Goal: Transaction & Acquisition: Obtain resource

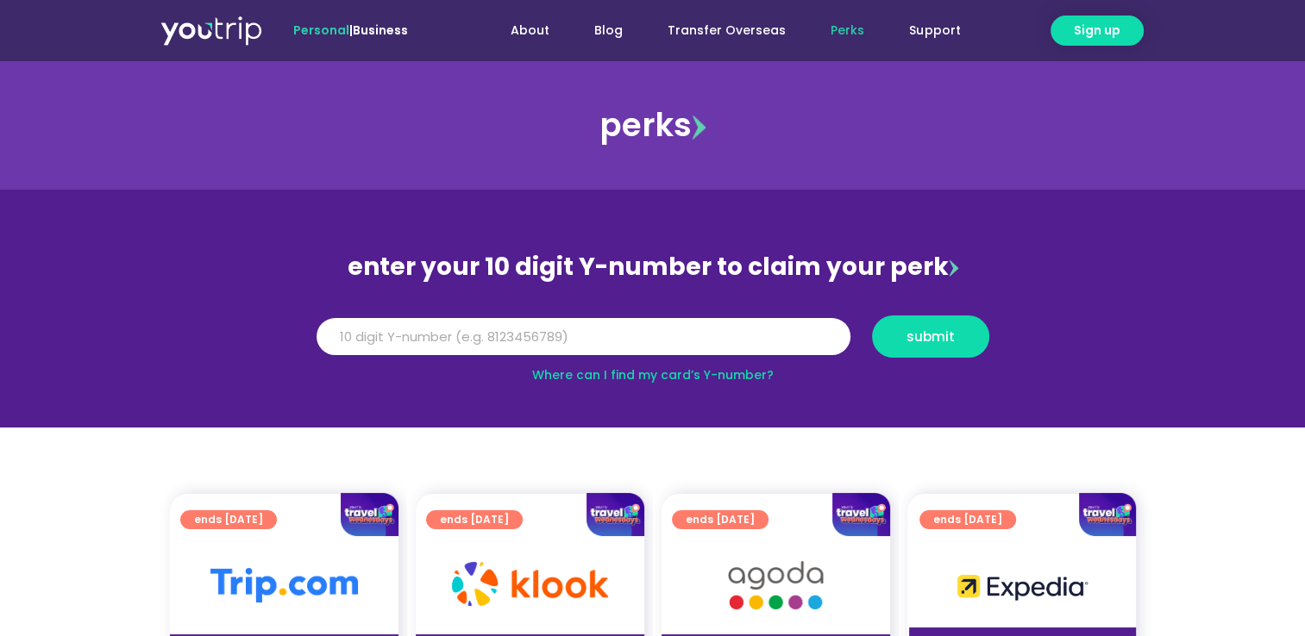
click at [510, 341] on input "Y Number" at bounding box center [583, 337] width 534 height 38
click at [544, 342] on input "Y Number" at bounding box center [583, 337] width 534 height 38
click at [578, 366] on div "Where can I find my card’s Y-number?" at bounding box center [653, 375] width 690 height 18
click at [579, 373] on link "Where can I find my card’s Y-number?" at bounding box center [652, 374] width 241 height 17
drag, startPoint x: 476, startPoint y: 329, endPoint x: 469, endPoint y: 305, distance: 24.3
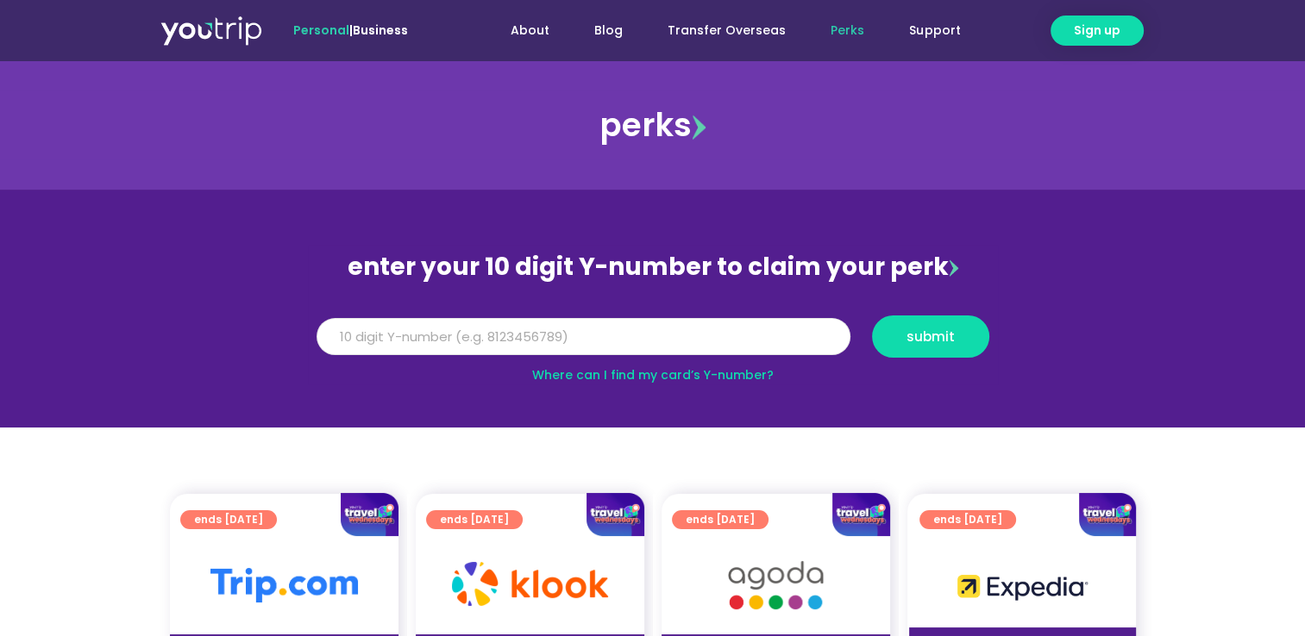
click at [475, 326] on input "Y Number" at bounding box center [583, 337] width 534 height 38
type input "5"
type input "8116071822"
click at [929, 338] on span "submit" at bounding box center [930, 336] width 48 height 13
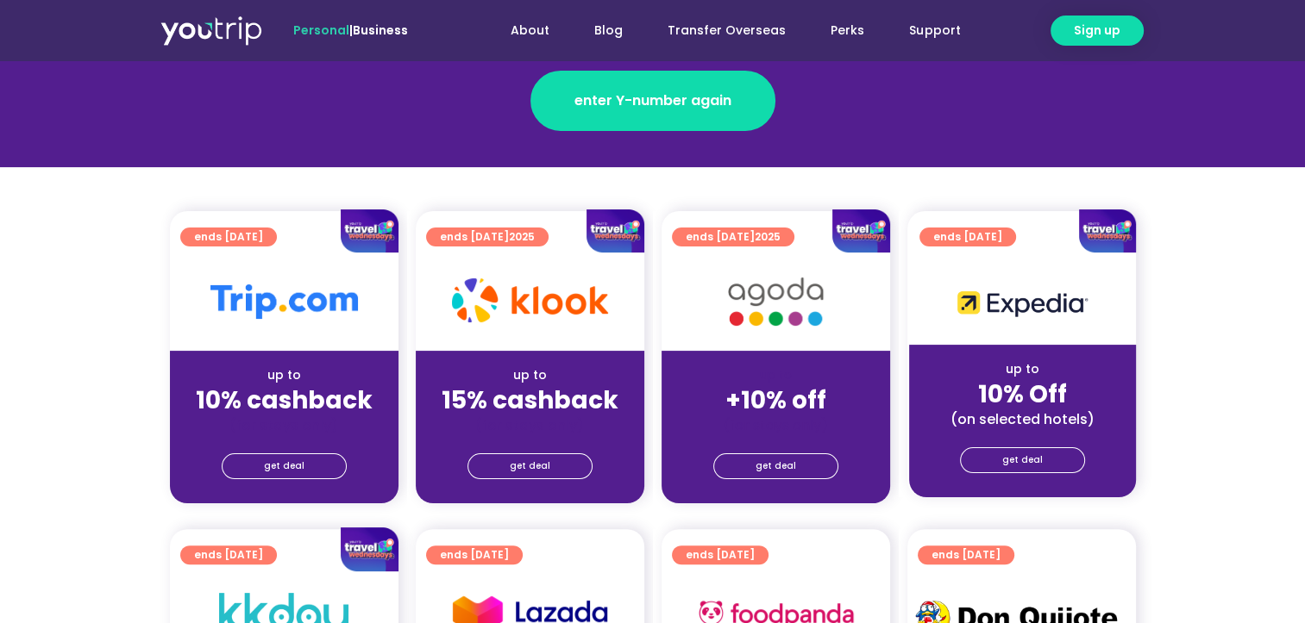
scroll to position [431, 0]
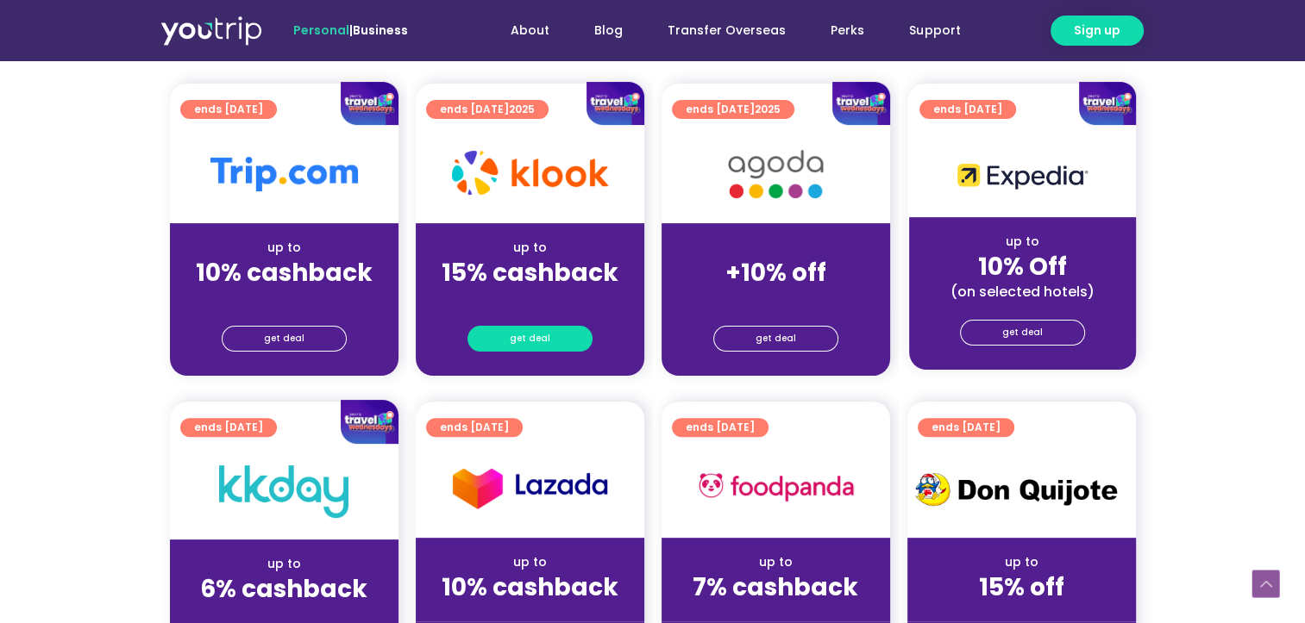
click at [563, 341] on link "get deal" at bounding box center [529, 339] width 125 height 26
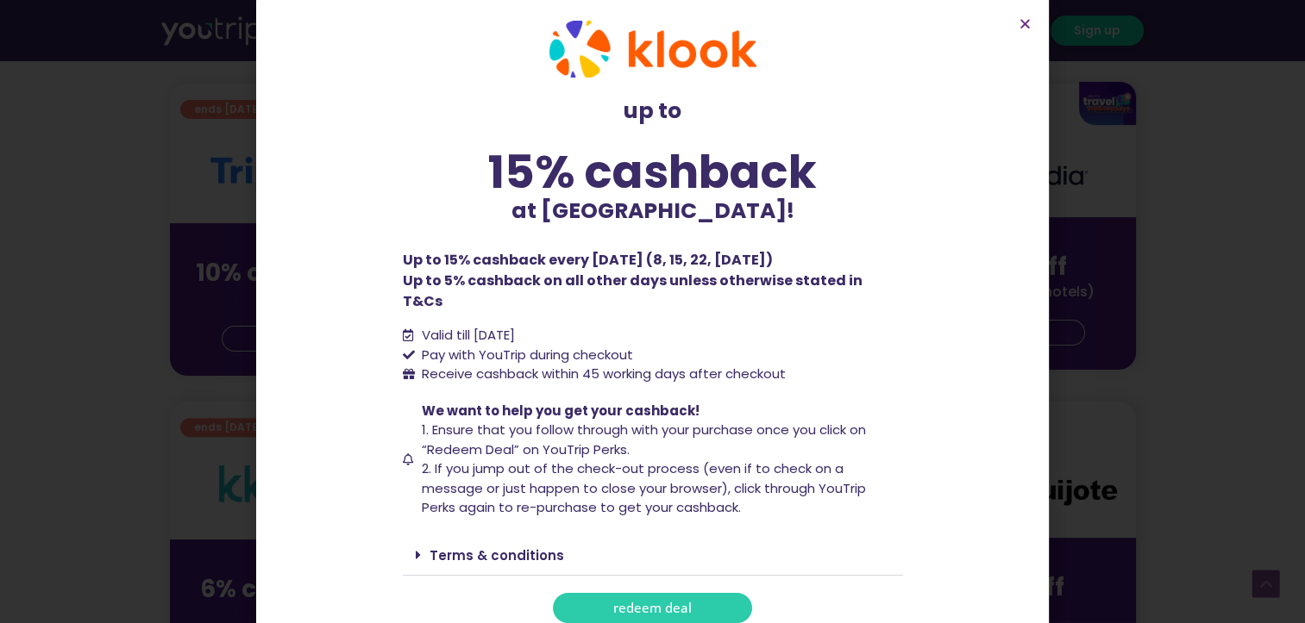
click at [642, 593] on link "redeem deal" at bounding box center [652, 608] width 199 height 30
